Goal: Navigation & Orientation: Find specific page/section

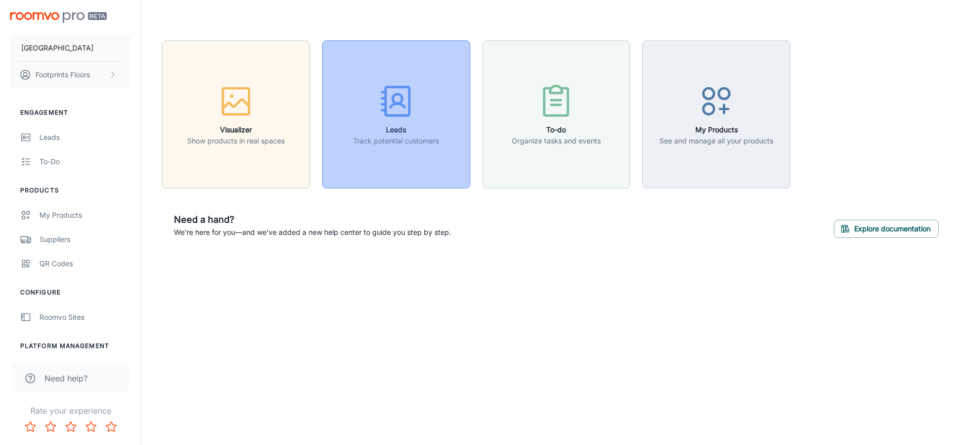
click at [388, 130] on h6 "Leads" at bounding box center [396, 129] width 86 height 11
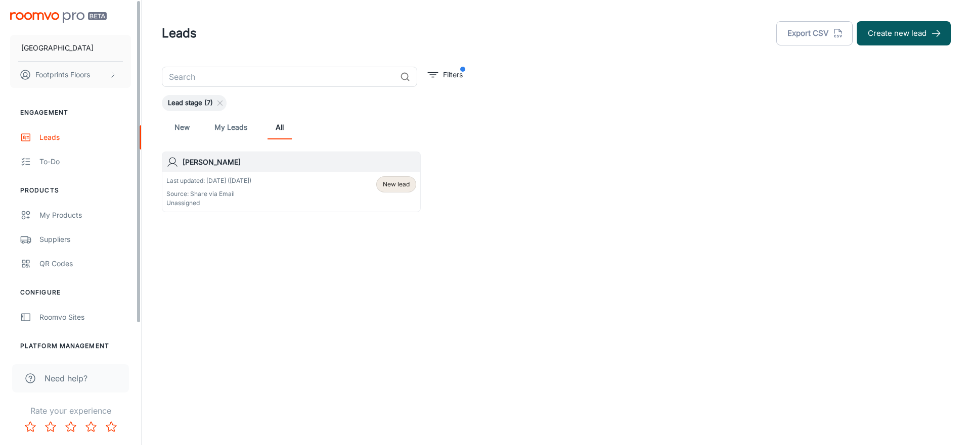
click at [71, 20] on img "scrollable content" at bounding box center [58, 17] width 97 height 11
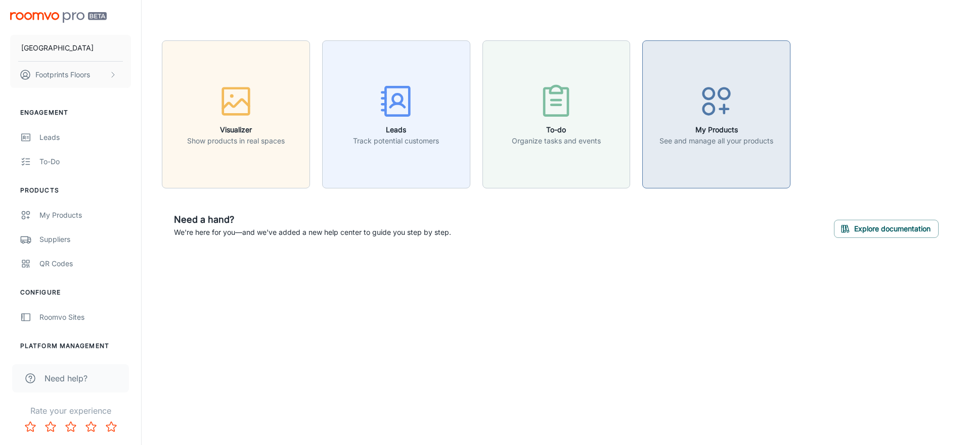
click at [729, 105] on icon "button" at bounding box center [716, 101] width 38 height 38
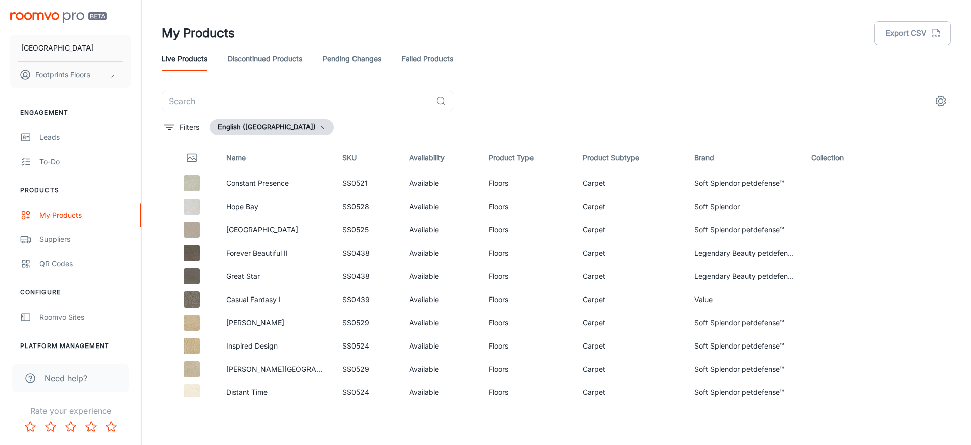
click at [290, 59] on link "Discontinued Products" at bounding box center [265, 59] width 75 height 24
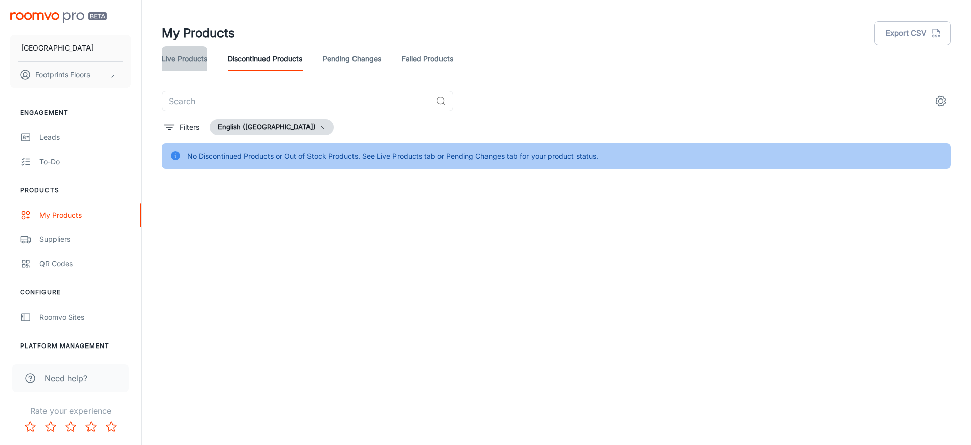
click at [194, 56] on link "Live Products" at bounding box center [185, 59] width 46 height 24
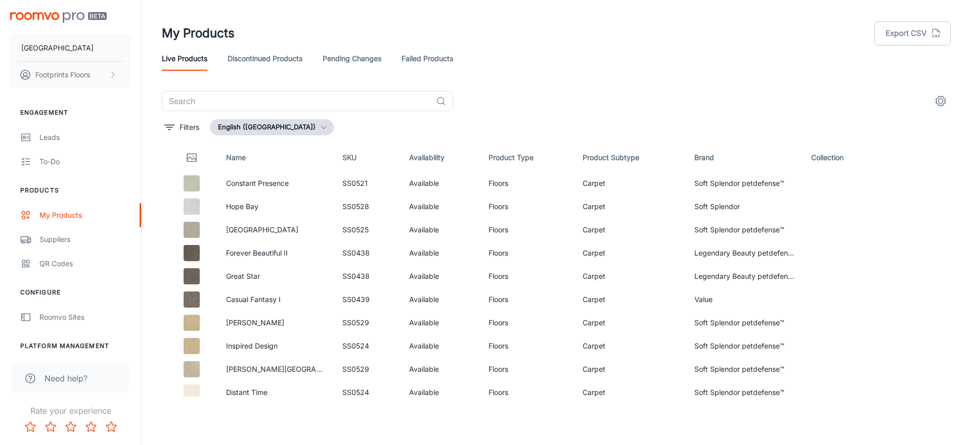
click at [256, 128] on button "English ([GEOGRAPHIC_DATA])" at bounding box center [272, 127] width 124 height 16
click at [256, 128] on div at bounding box center [485, 222] width 971 height 445
click at [247, 181] on link "Constant Presence" at bounding box center [257, 183] width 63 height 9
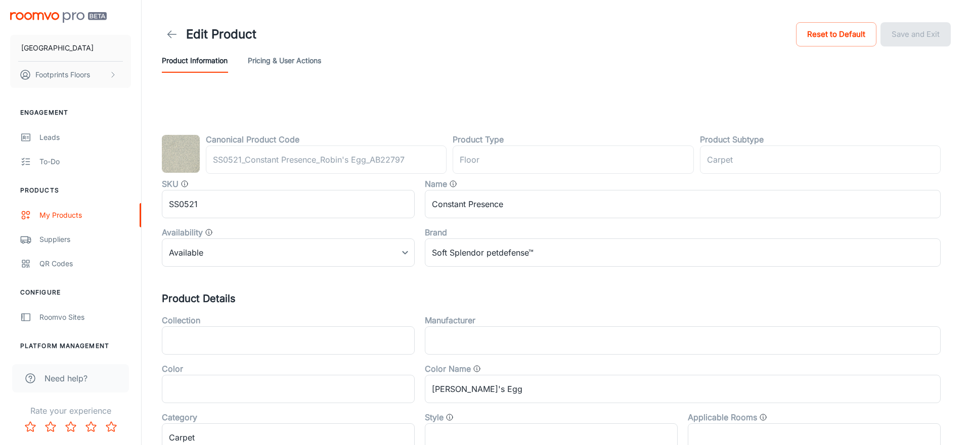
click at [164, 40] on link at bounding box center [172, 34] width 20 height 20
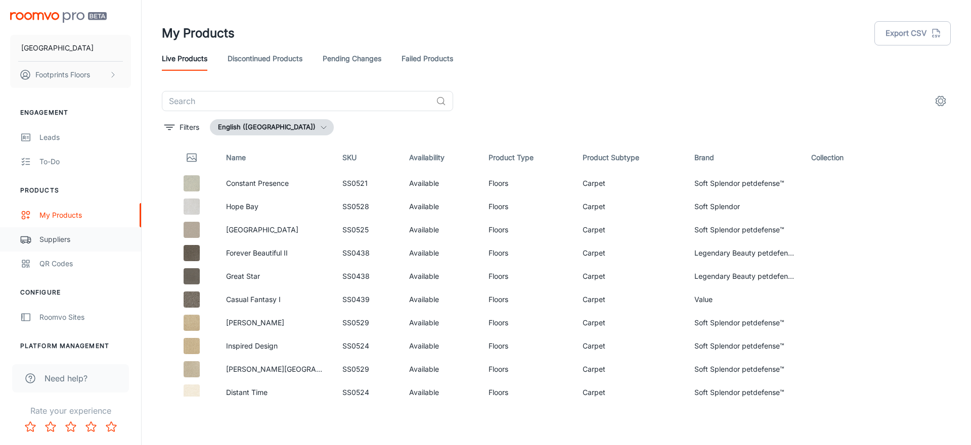
click at [80, 238] on div "Suppliers" at bounding box center [85, 239] width 92 height 11
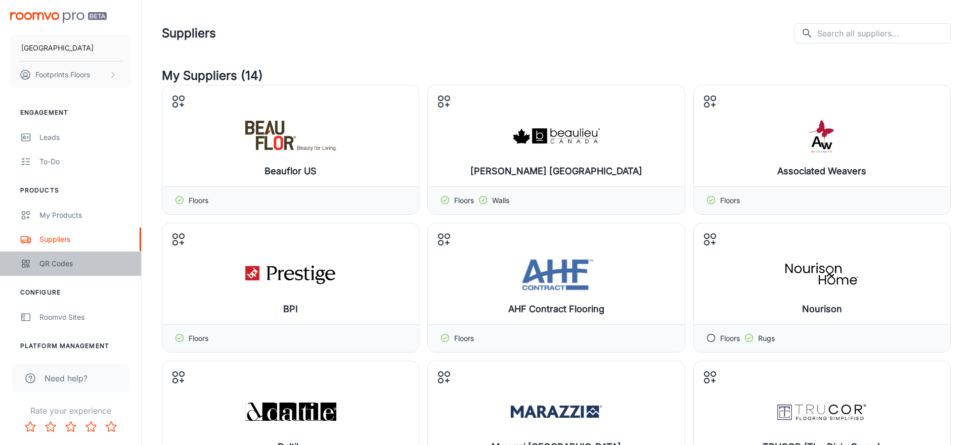
click at [67, 257] on link "QR Codes" at bounding box center [70, 264] width 141 height 24
